Goal: Task Accomplishment & Management: Complete application form

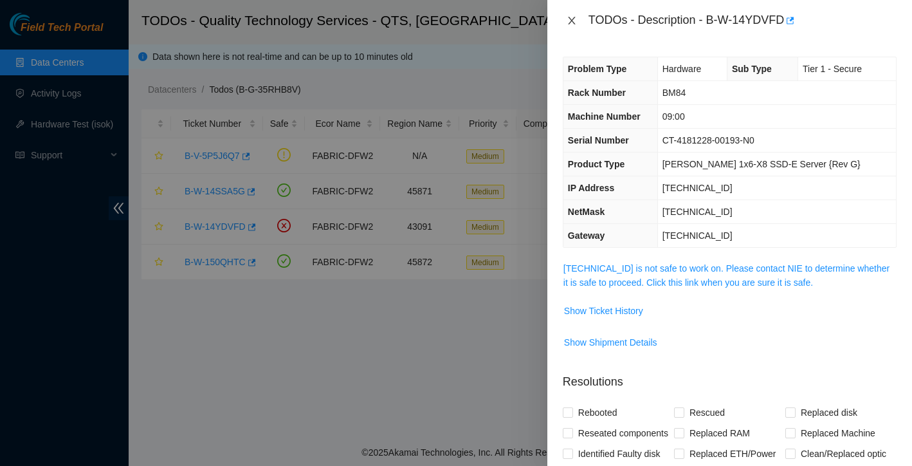
type textarea "Ticket: B-W-14YDVFD New SN: 22053476B63F Bad SN: BTYF834208M9480BGN Service Ord…"
click at [573, 21] on icon "close" at bounding box center [571, 21] width 7 height 8
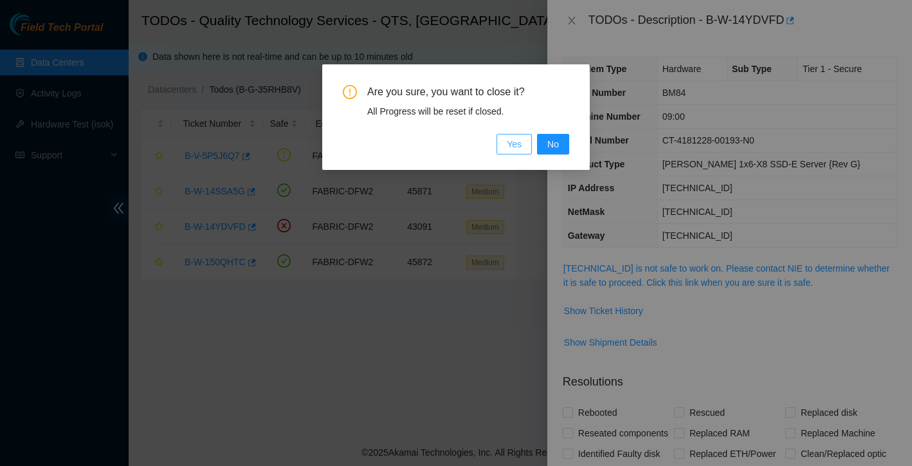
click at [519, 143] on span "Yes" at bounding box center [514, 144] width 15 height 14
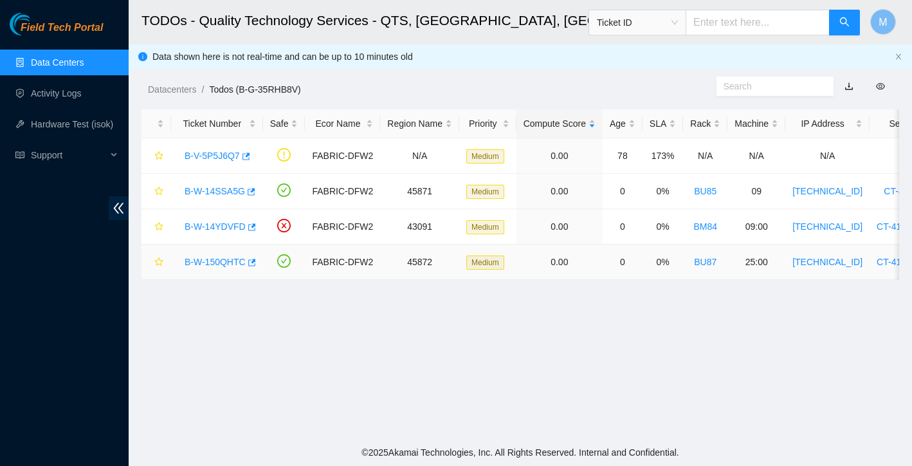
click at [226, 257] on link "B-W-150QHTC" at bounding box center [215, 262] width 61 height 10
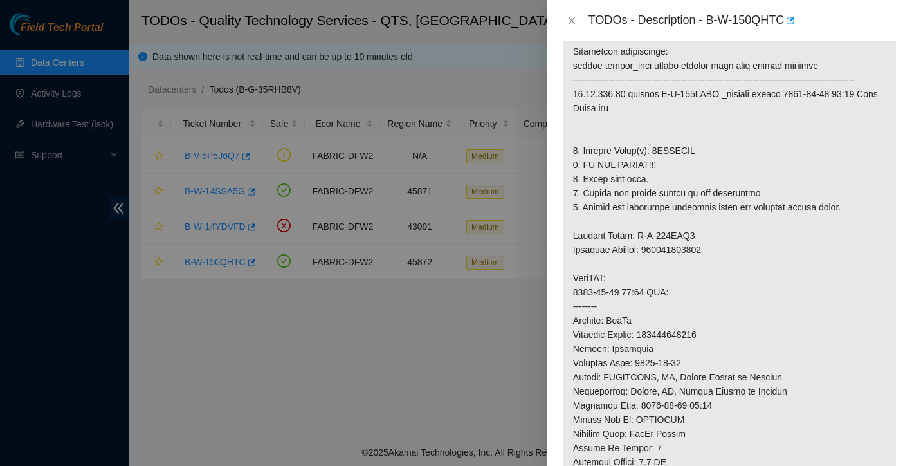
scroll to position [560, 0]
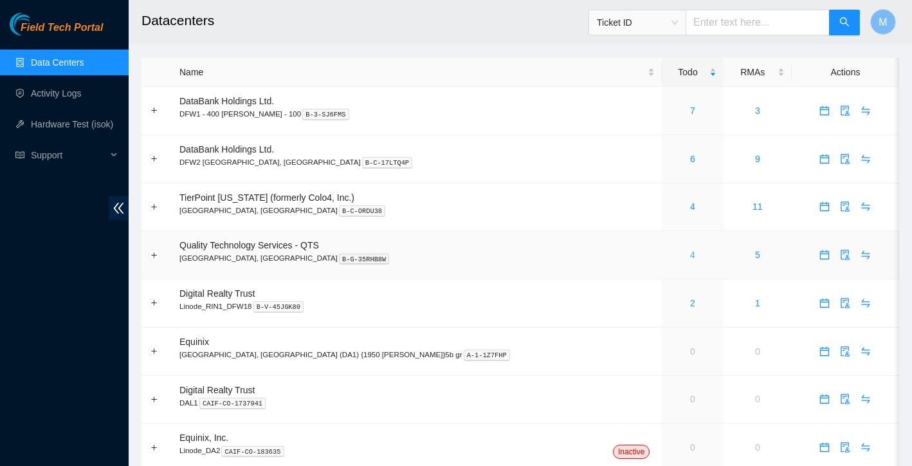
click at [690, 257] on link "4" at bounding box center [692, 255] width 5 height 10
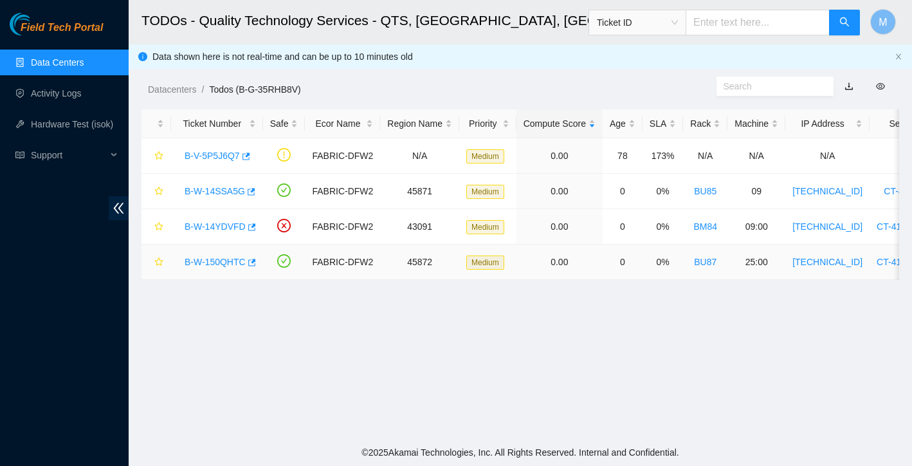
click at [237, 261] on link "B-W-150QHTC" at bounding box center [215, 262] width 61 height 10
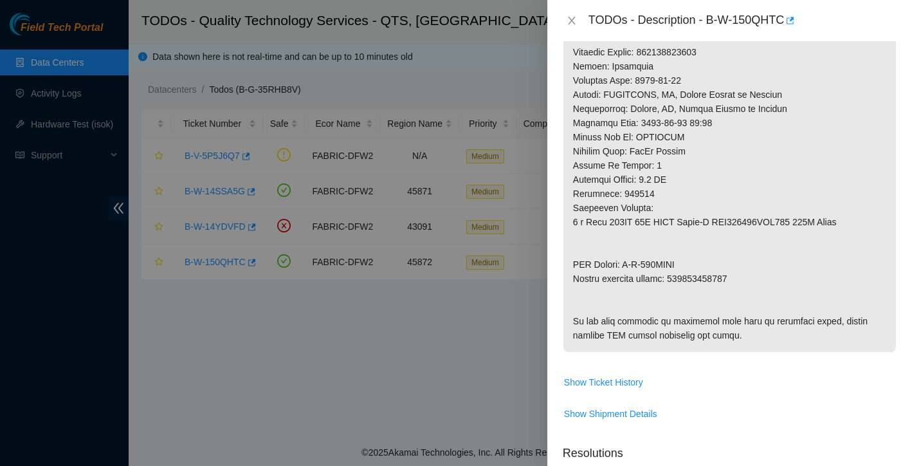
scroll to position [803, 0]
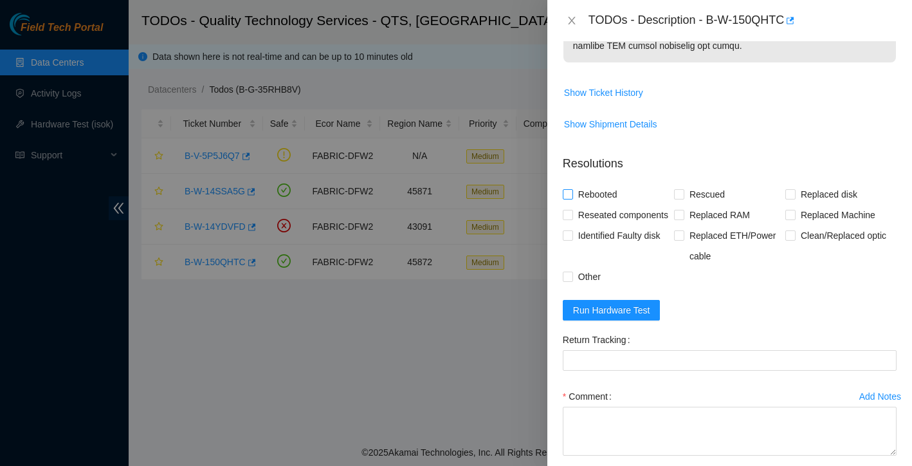
click at [566, 198] on input "Rebooted" at bounding box center [567, 193] width 9 height 9
checkbox input "true"
click at [795, 199] on span at bounding box center [791, 194] width 10 height 10
click at [795, 198] on input "Replaced disk" at bounding box center [790, 193] width 9 height 9
checkbox input "true"
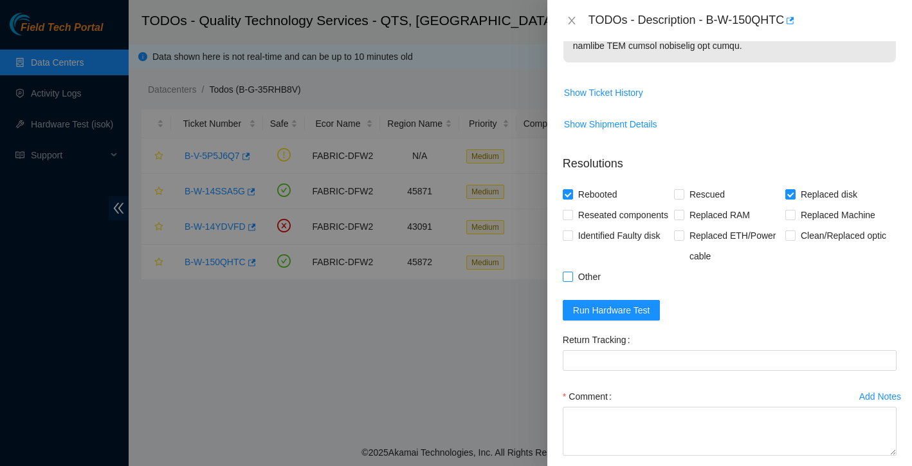
click at [567, 281] on input "Other" at bounding box center [567, 276] width 9 height 9
checkbox input "true"
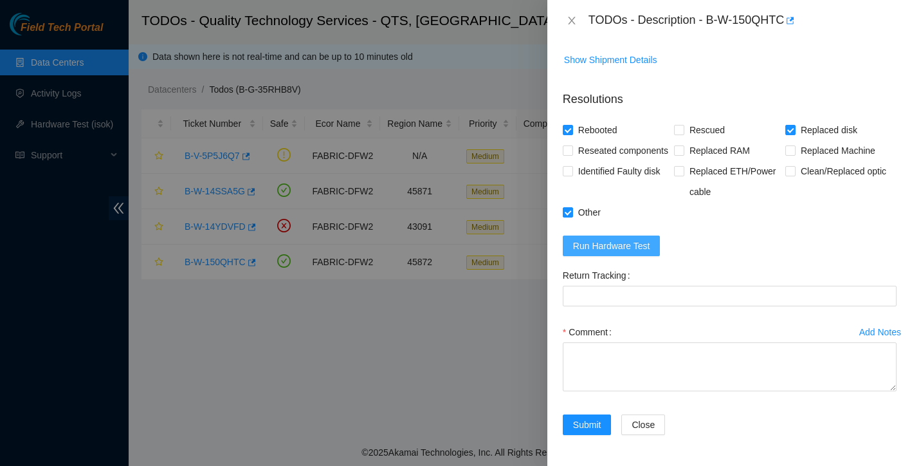
click at [625, 253] on span "Run Hardware Test" at bounding box center [611, 246] width 77 height 14
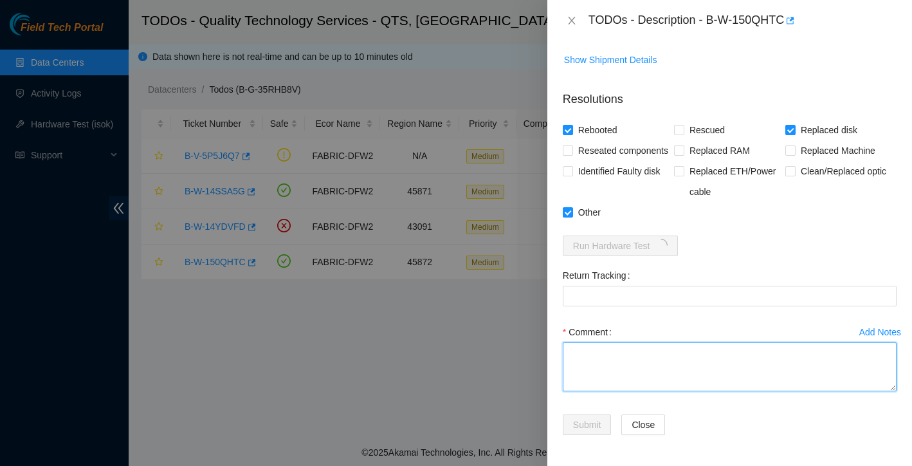
click at [593, 391] on textarea "Comment" at bounding box center [730, 366] width 334 height 49
paste textarea "Ticket: B-W-150QHTC New SN: 0DGDE Bad SN: 0DGVUPAH Service Order: B-W-153UNA5 T…"
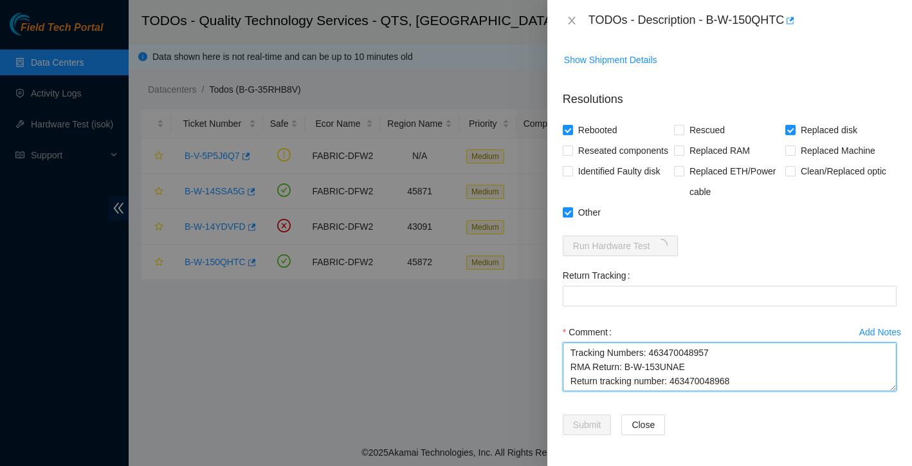
drag, startPoint x: 672, startPoint y: 414, endPoint x: 756, endPoint y: 414, distance: 83.6
click at [756, 391] on textarea "Ticket: B-W-150QHTC New SN: 0DGDE Bad SN: 0DGVUPAH Service Order: B-W-153UNA5 T…" at bounding box center [730, 366] width 334 height 49
type textarea "Ticket: B-W-150QHTC New SN: 0DGDE Bad SN: 0DGVUPAH Service Order: B-W-153UNA5 T…"
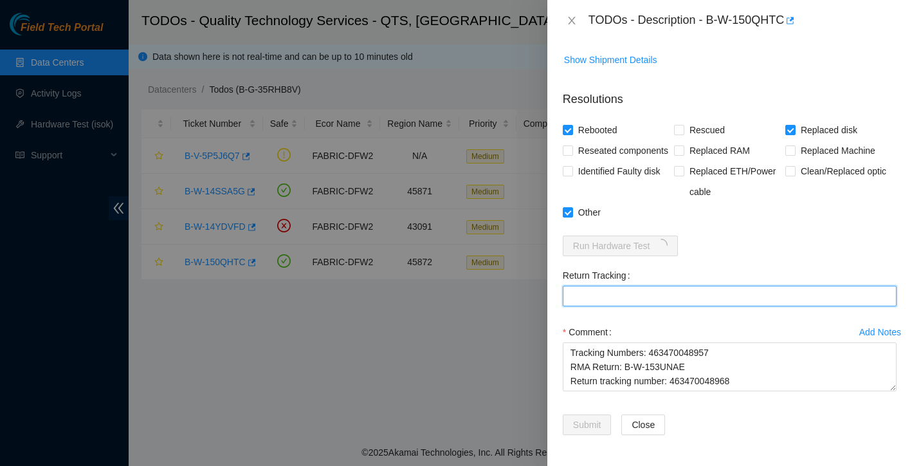
click at [620, 306] on Tracking "Return Tracking" at bounding box center [730, 296] width 334 height 21
paste Tracking "463470048968"
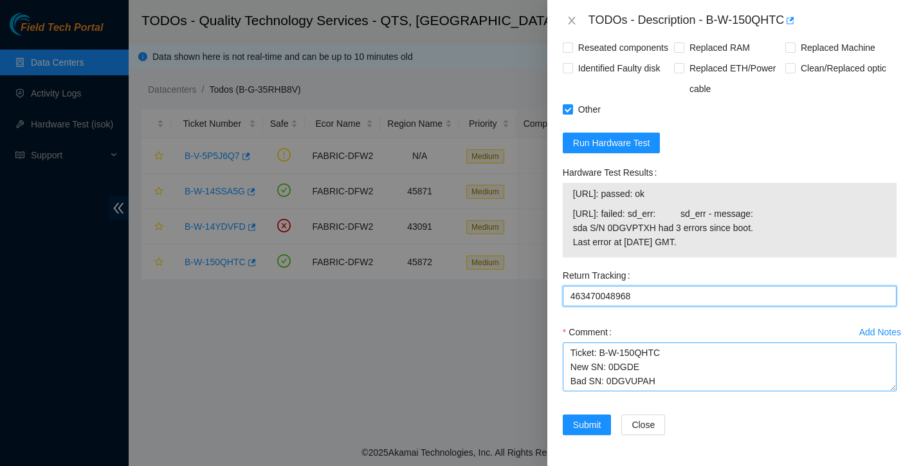
scroll to position [0, 0]
type Tracking "463470048968"
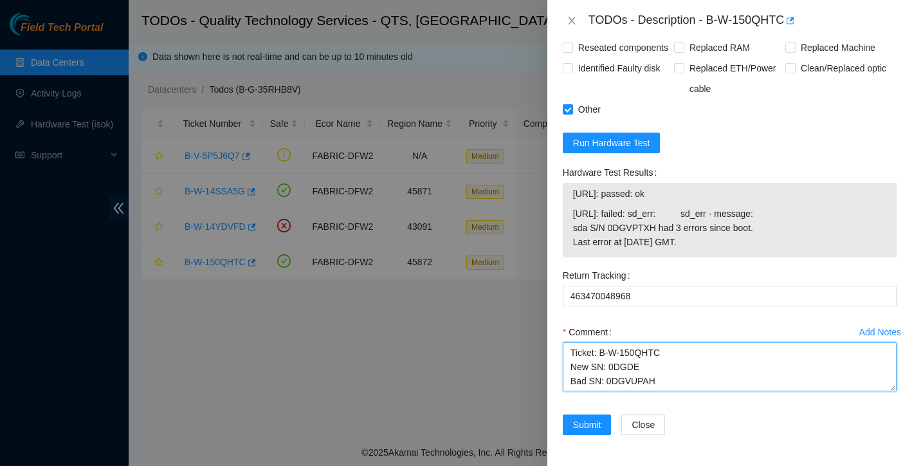
click at [573, 355] on textarea "Ticket: B-W-150QHTC New SN: 0DGDE Bad SN: 0DGVUPAH Service Order: B-W-153UNA5 T…" at bounding box center [730, 366] width 334 height 49
click at [582, 350] on textarea "Ticket: B-W-150QHTC New SN: 0DGDE Bad SN: 0DGVUPAH Service Order: B-W-153UNA5 T…" at bounding box center [730, 366] width 334 height 49
click at [572, 352] on textarea "Replaced bad disk Ticket: B-W-150QHTC New SN: 0DGDE Bad SN: 0DGVUPAH Service Or…" at bounding box center [730, 366] width 334 height 49
click at [578, 351] on textarea "Replaced bad disk Ticket: B-W-150QHTC New SN: 0DGDE Bad SN: 0DGVUPAH Service Or…" at bounding box center [730, 366] width 334 height 49
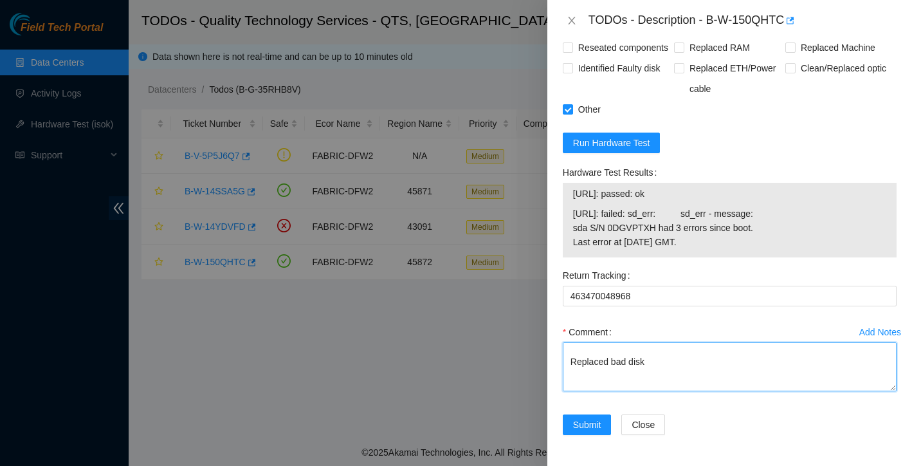
click at [661, 360] on textarea "Powered down safely Replaced bad disk Ticket: B-W-150QHTC New SN: 0DGDE Bad SN:…" at bounding box center [730, 366] width 334 height 49
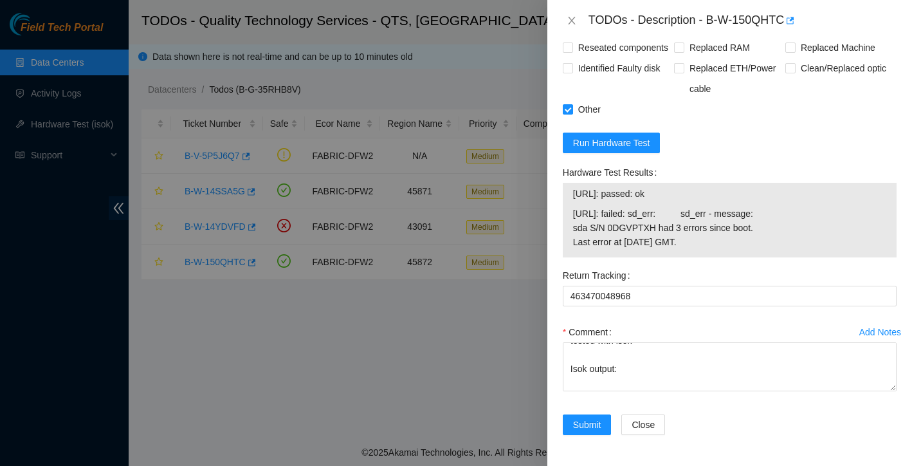
drag, startPoint x: 574, startPoint y: 194, endPoint x: 684, endPoint y: 191, distance: 110.1
click at [684, 190] on span "[URL]: passed: ok" at bounding box center [729, 194] width 313 height 14
copy span "[URL]: passed: ok"
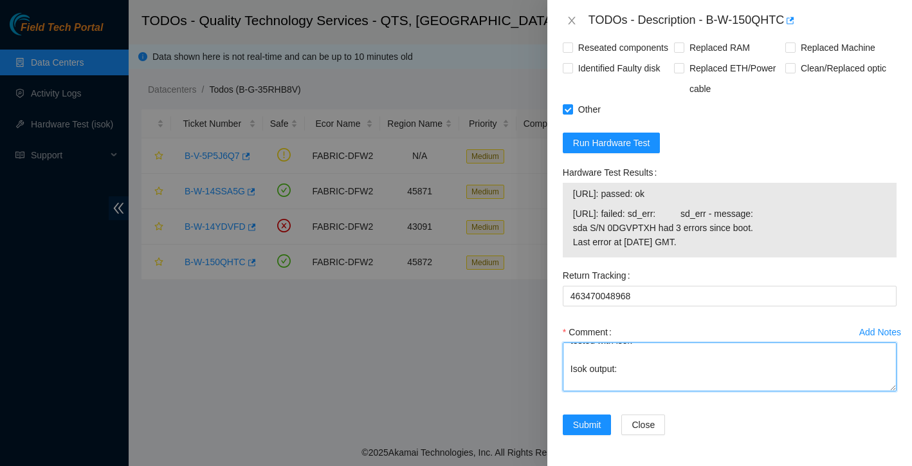
click at [641, 365] on textarea "Powered down safely Replaced bad disk booted up tested with isok Isok output: T…" at bounding box center [730, 366] width 334 height 49
paste textarea "[URL]: passed: ok"
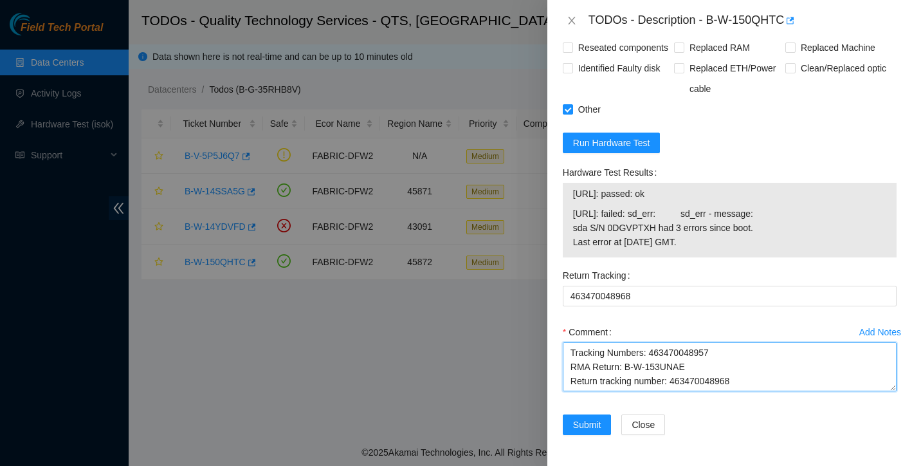
scroll to position [1062, 0]
type textarea "Powered down safely Replaced bad disk booted up tested with isok Isok output: […"
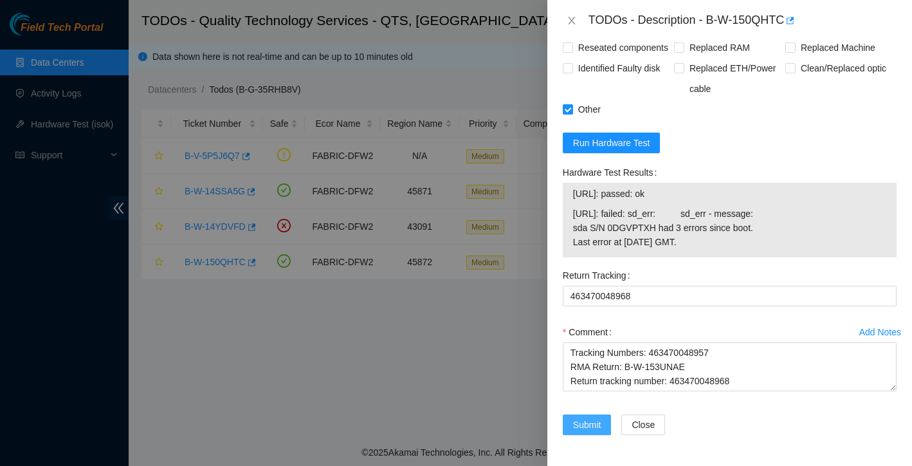
click at [585, 427] on span "Submit" at bounding box center [587, 425] width 28 height 14
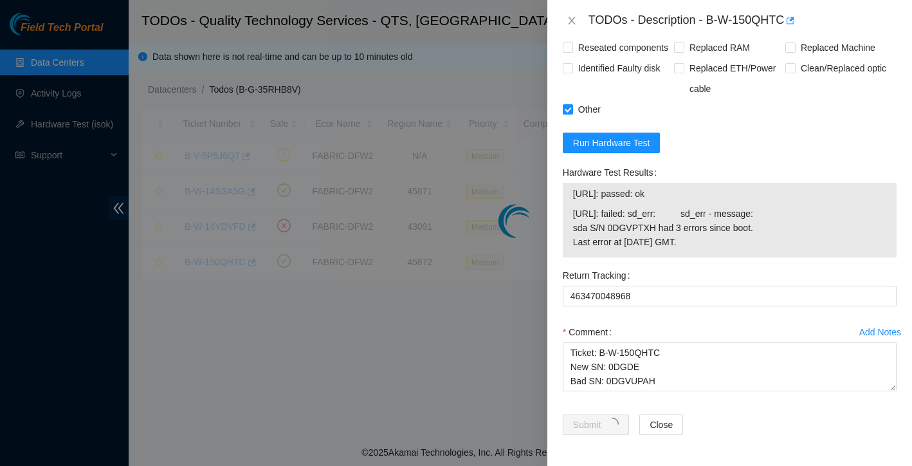
scroll to position [252, 0]
